Goal: Transaction & Acquisition: Purchase product/service

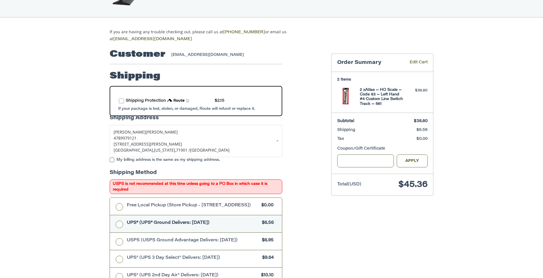
scroll to position [29, 0]
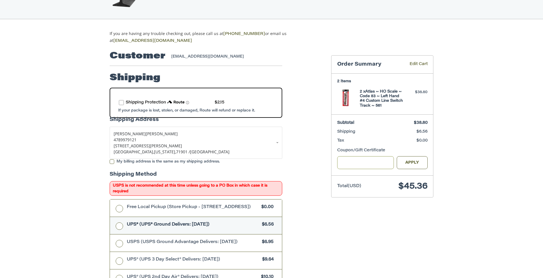
click at [350, 161] on input "Gift Certificate or Coupon Code" at bounding box center [365, 162] width 57 height 13
type input "*****"
click at [414, 161] on button "Apply" at bounding box center [412, 162] width 31 height 13
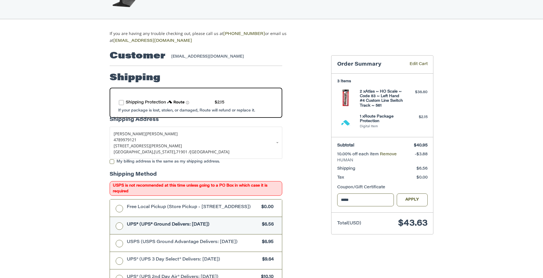
click at [121, 101] on label "route shipping protection selector element" at bounding box center [121, 102] width 5 height 5
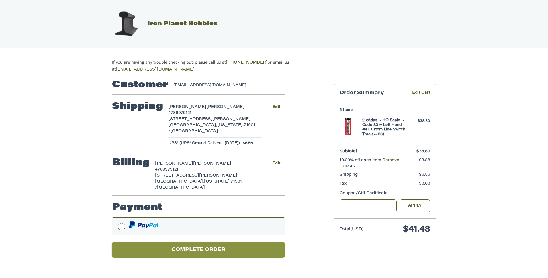
click at [197, 242] on button "Complete order" at bounding box center [198, 250] width 173 height 16
